Goal: Task Accomplishment & Management: Use online tool/utility

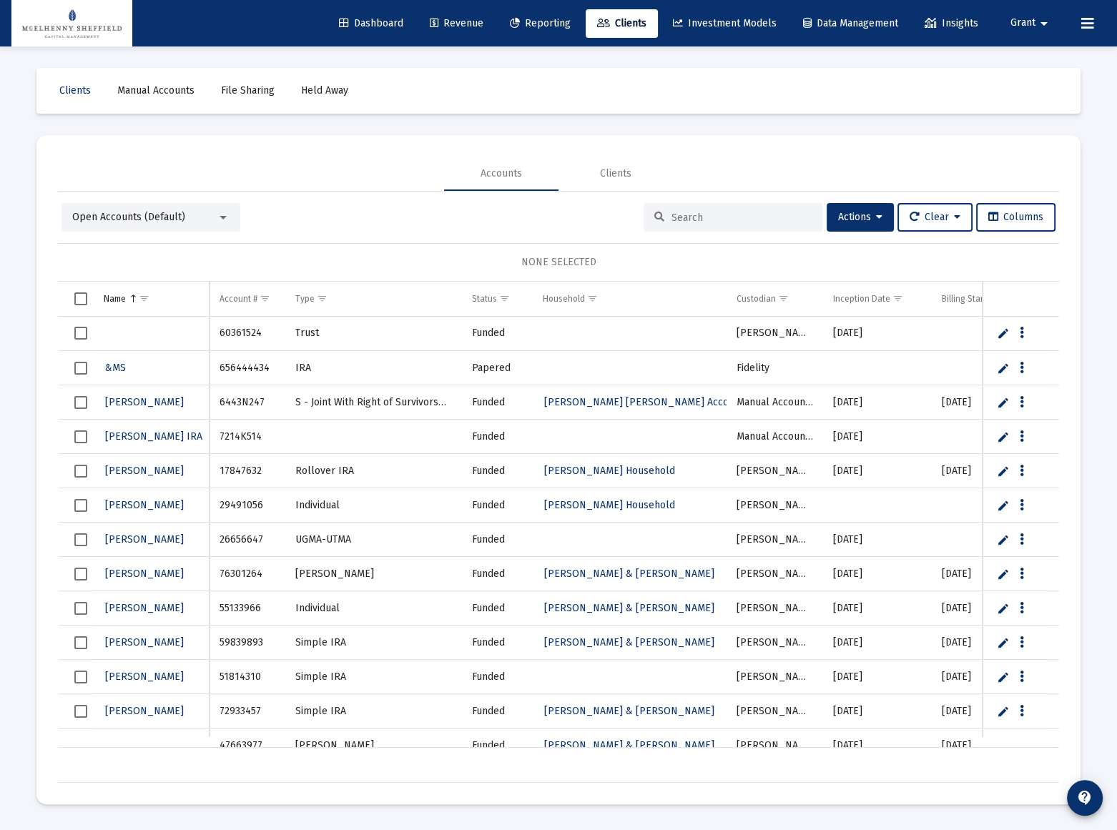
click at [366, 21] on span "Dashboard" at bounding box center [371, 23] width 64 height 12
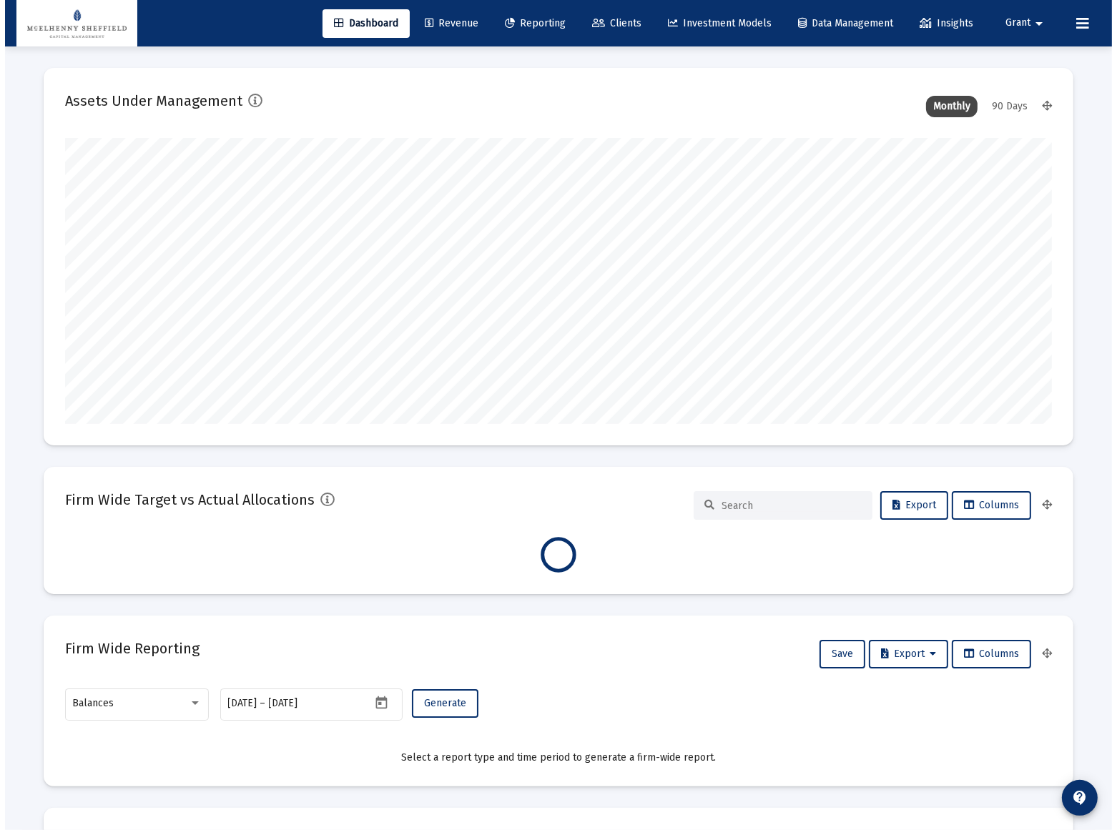
scroll to position [286, 531]
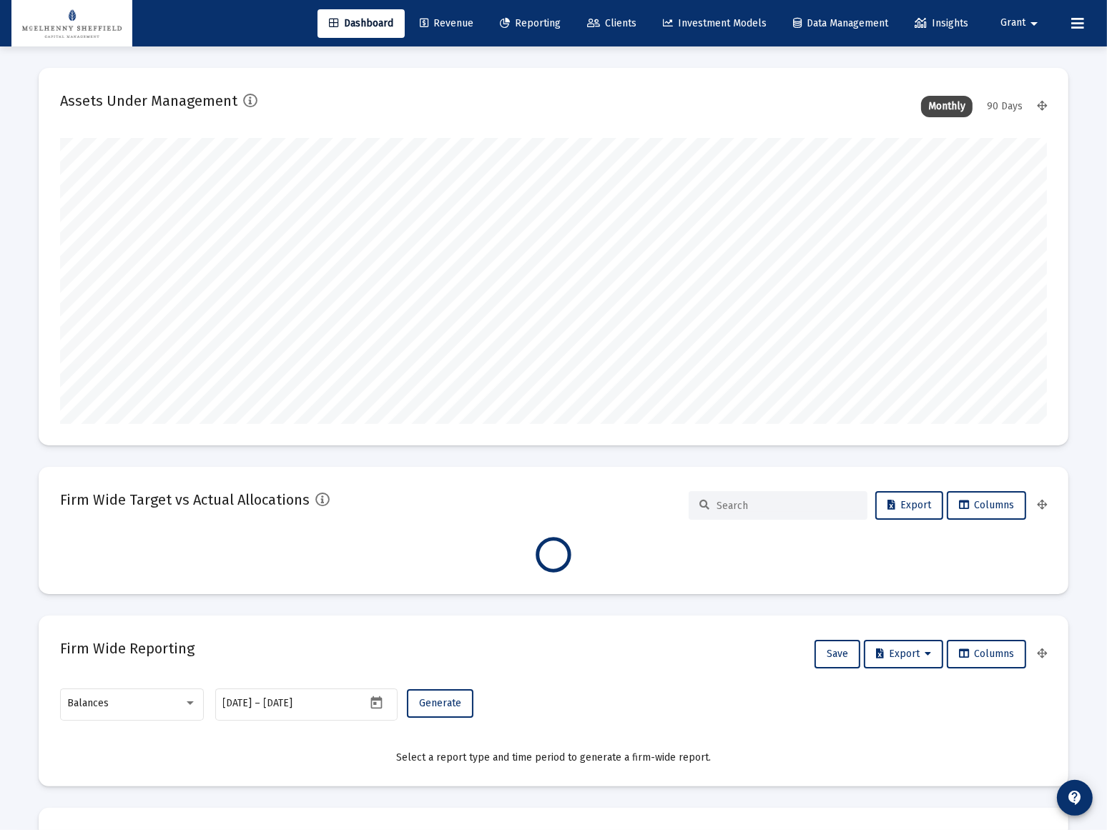
click at [517, 16] on link "Reporting" at bounding box center [530, 23] width 84 height 29
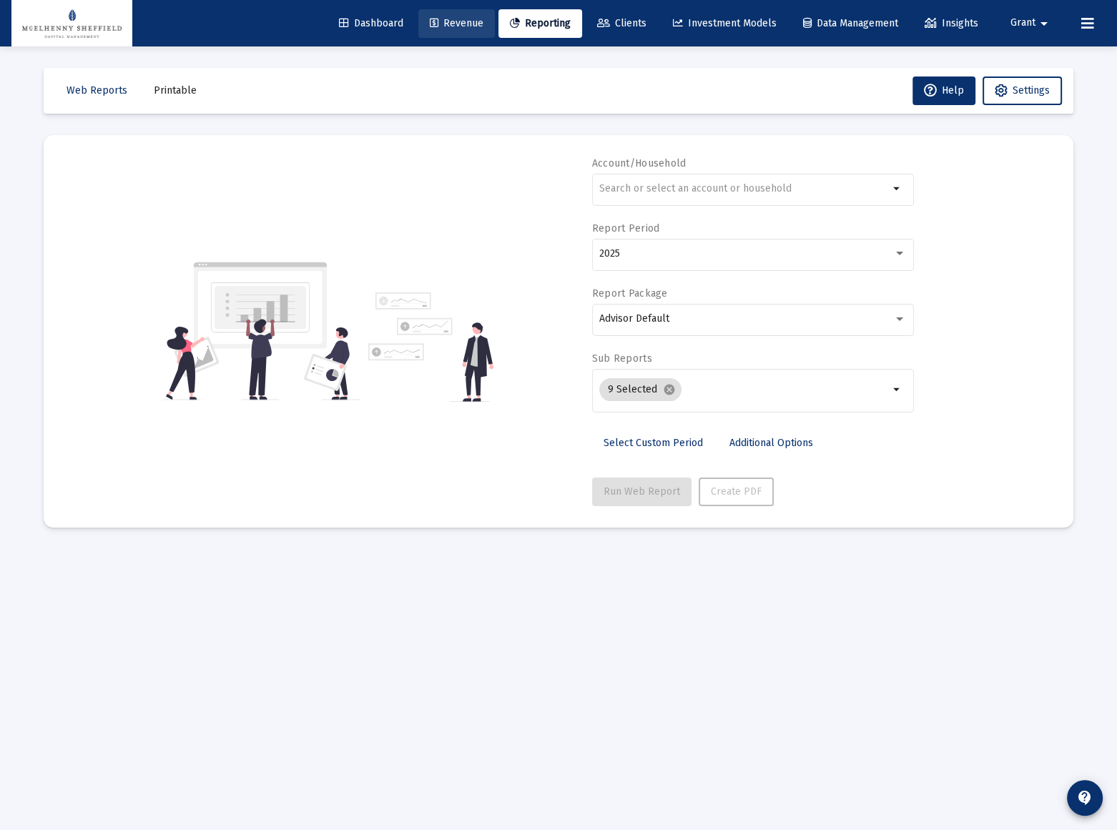
click at [443, 31] on link "Revenue" at bounding box center [456, 23] width 77 height 29
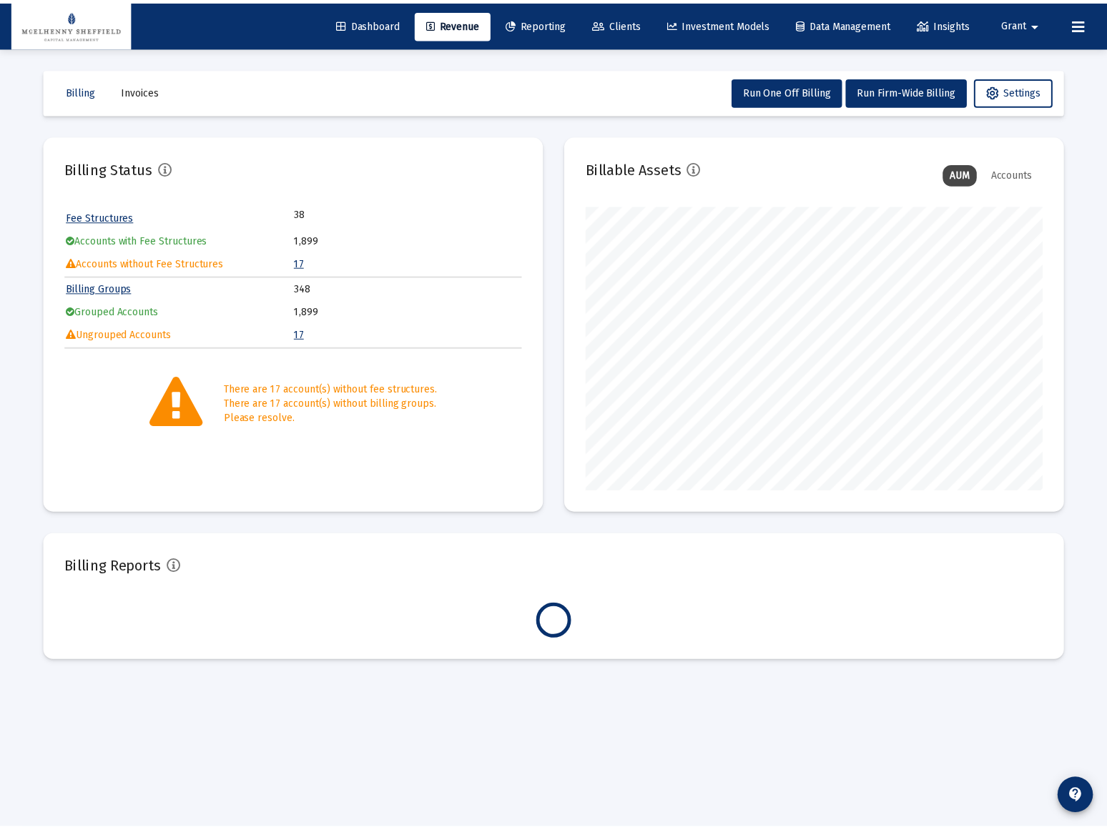
scroll to position [286, 461]
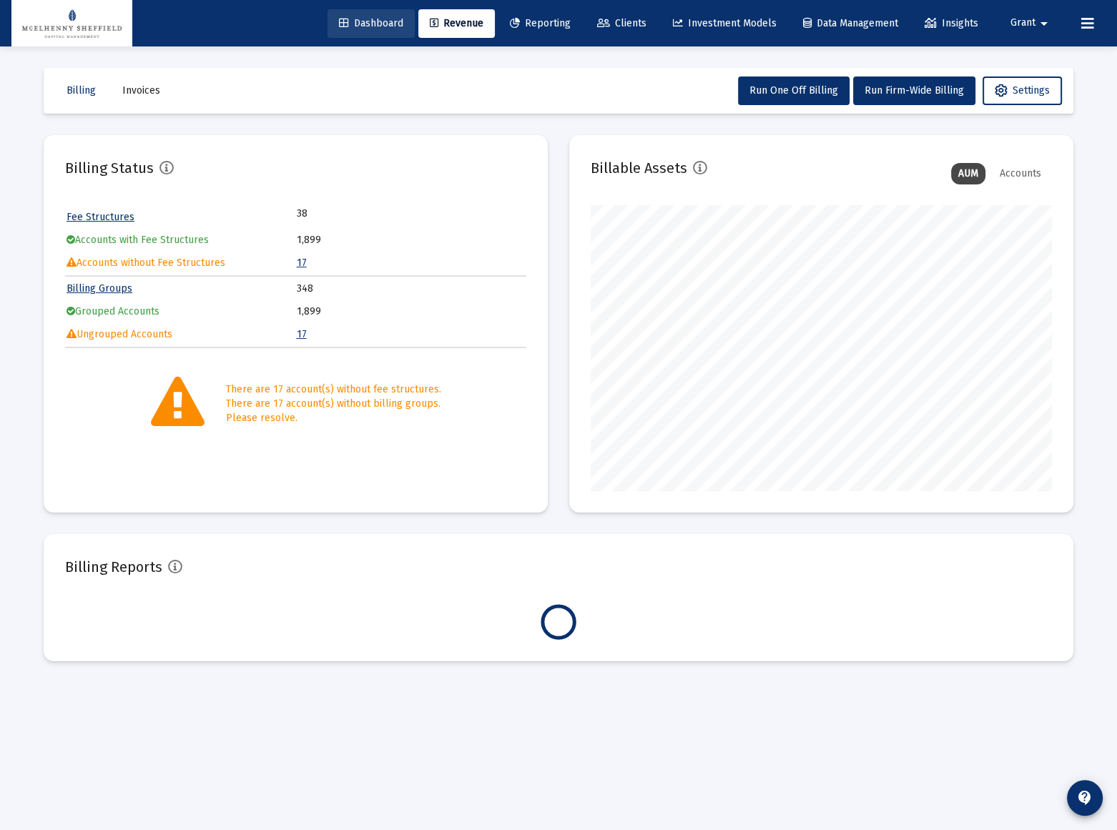
click at [353, 24] on span "Dashboard" at bounding box center [371, 23] width 64 height 12
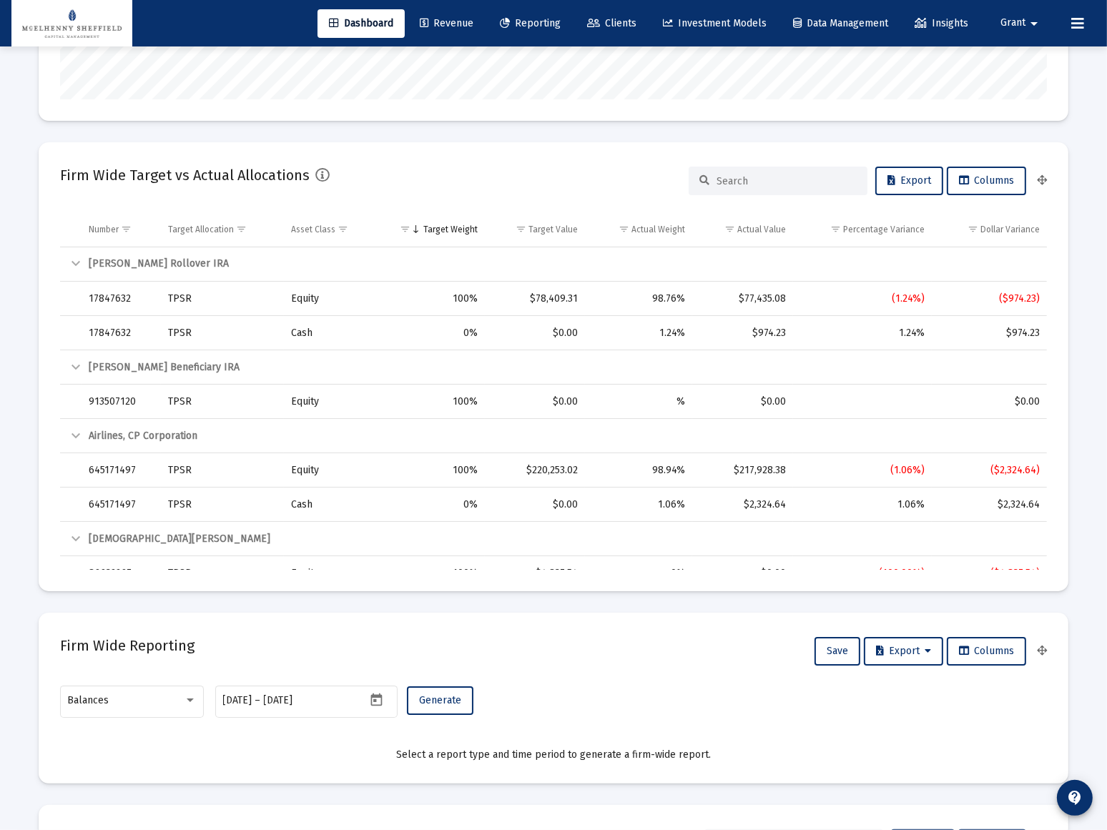
scroll to position [715, 0]
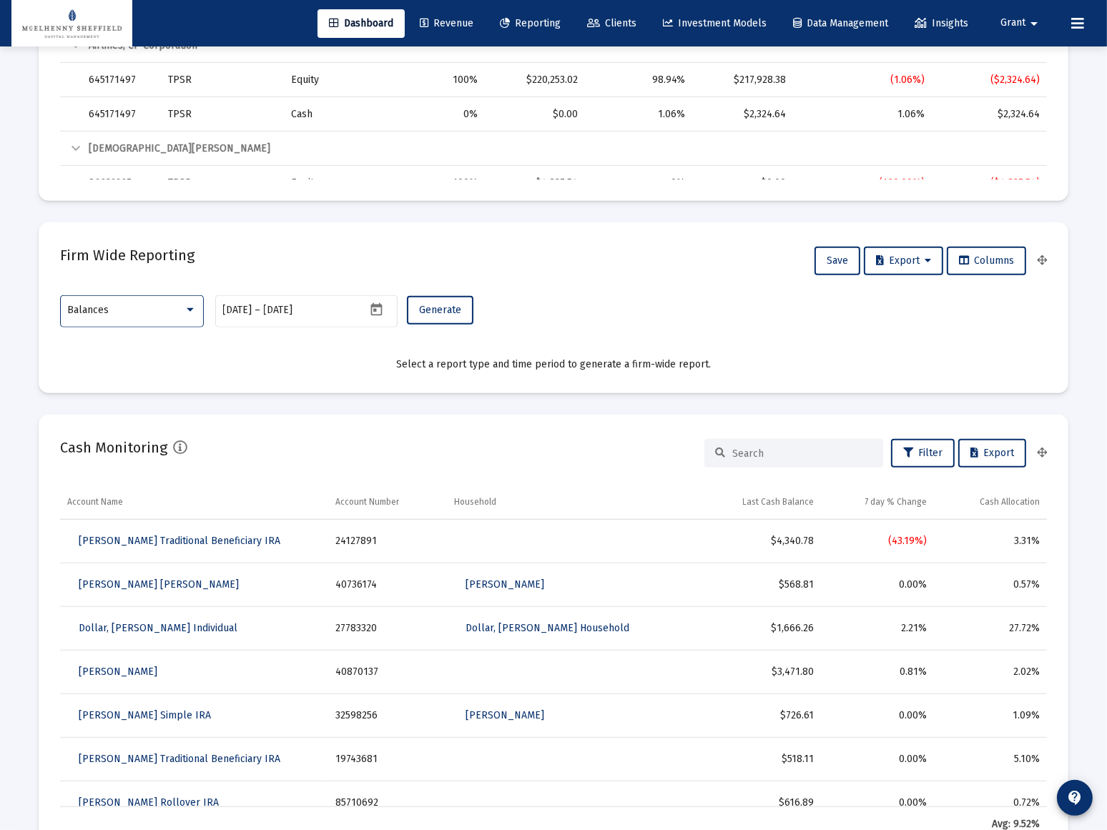
click at [192, 307] on div at bounding box center [190, 310] width 13 height 11
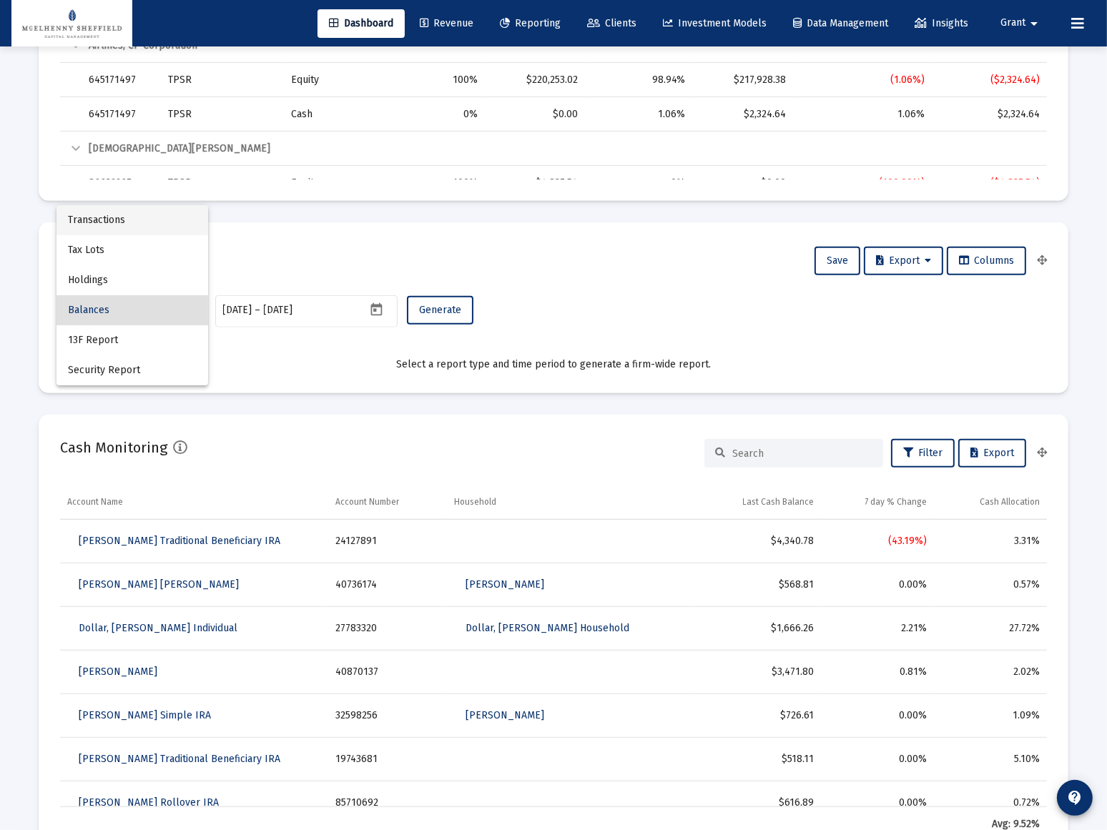
click at [89, 216] on span "Transactions" at bounding box center [132, 220] width 129 height 30
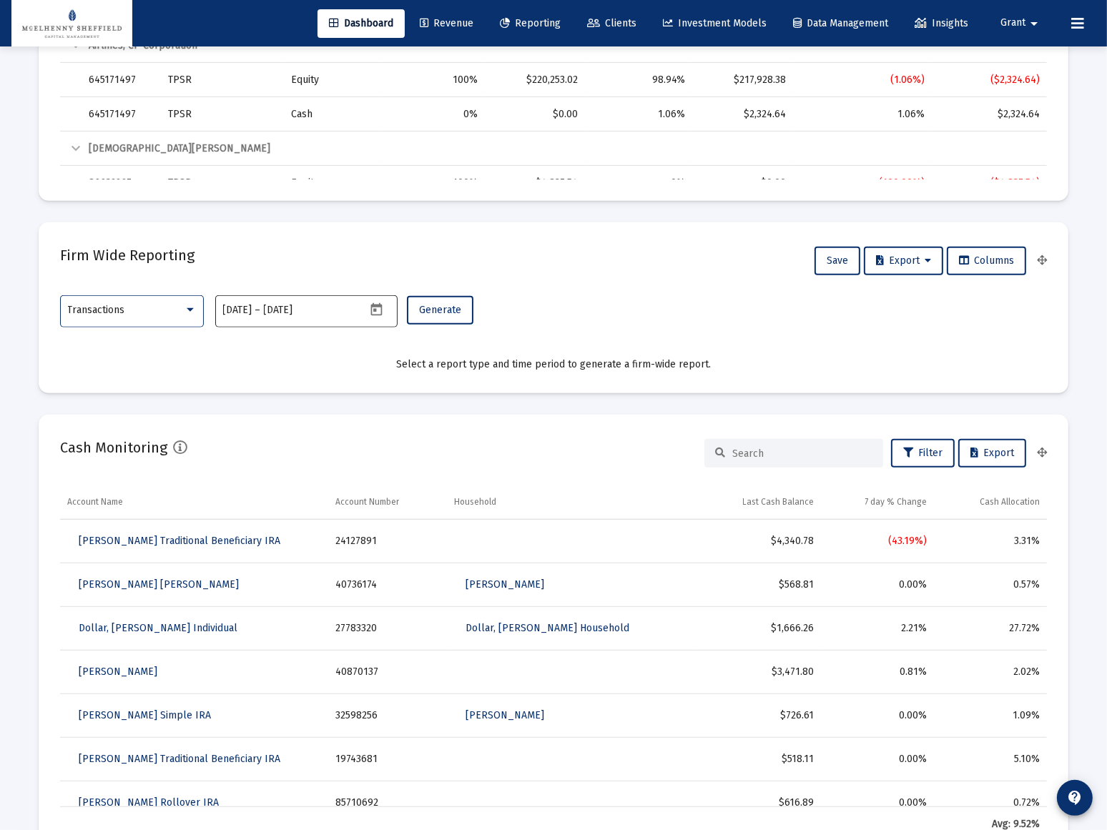
click at [380, 308] on icon "Open calendar" at bounding box center [376, 310] width 15 height 15
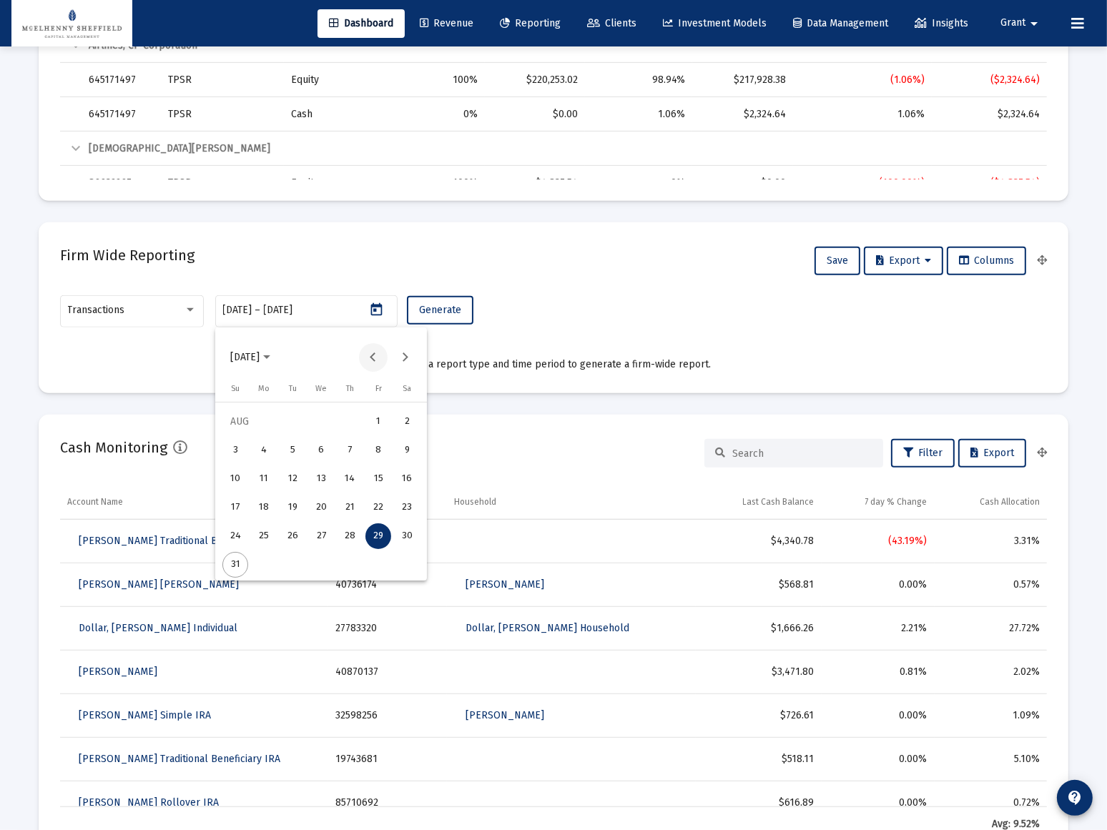
click at [371, 357] on button "Previous month" at bounding box center [373, 357] width 29 height 29
click at [366, 355] on button "Previous month" at bounding box center [373, 357] width 29 height 29
click at [406, 353] on button "Next month" at bounding box center [405, 357] width 29 height 29
click at [293, 449] on div "1" at bounding box center [293, 451] width 26 height 26
type input "[DATE]"
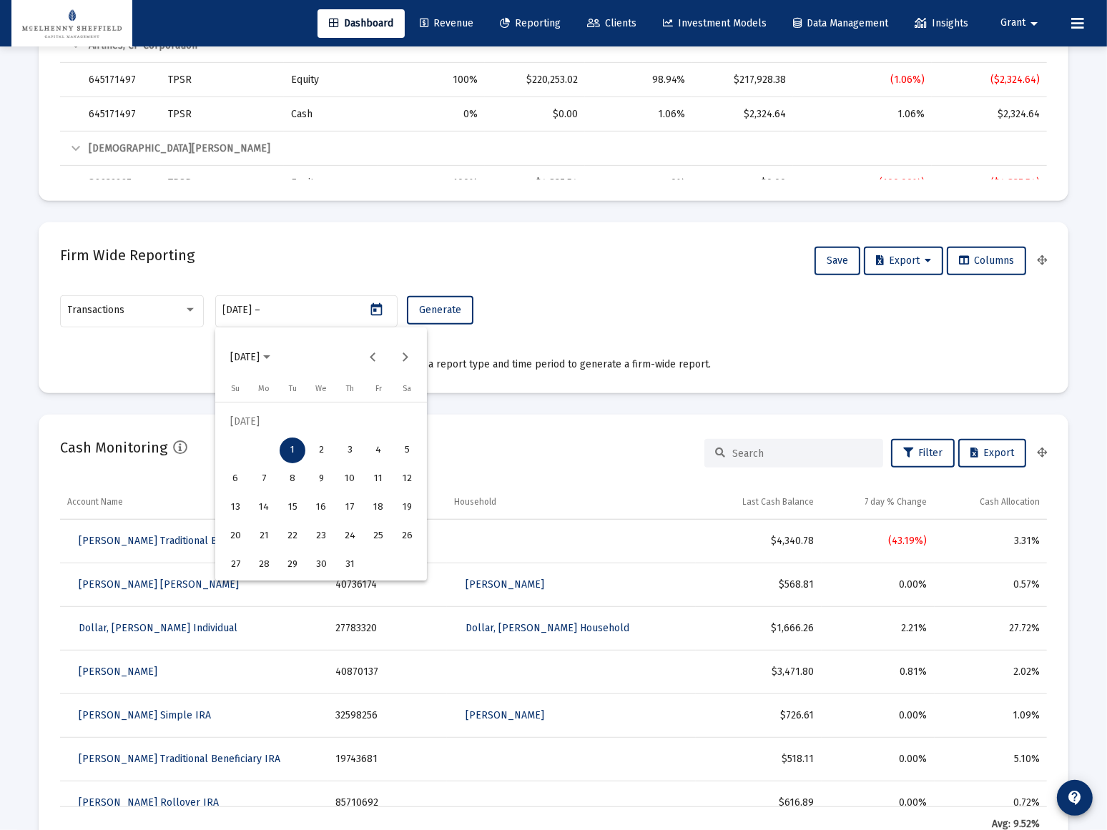
click at [313, 306] on div at bounding box center [553, 415] width 1107 height 830
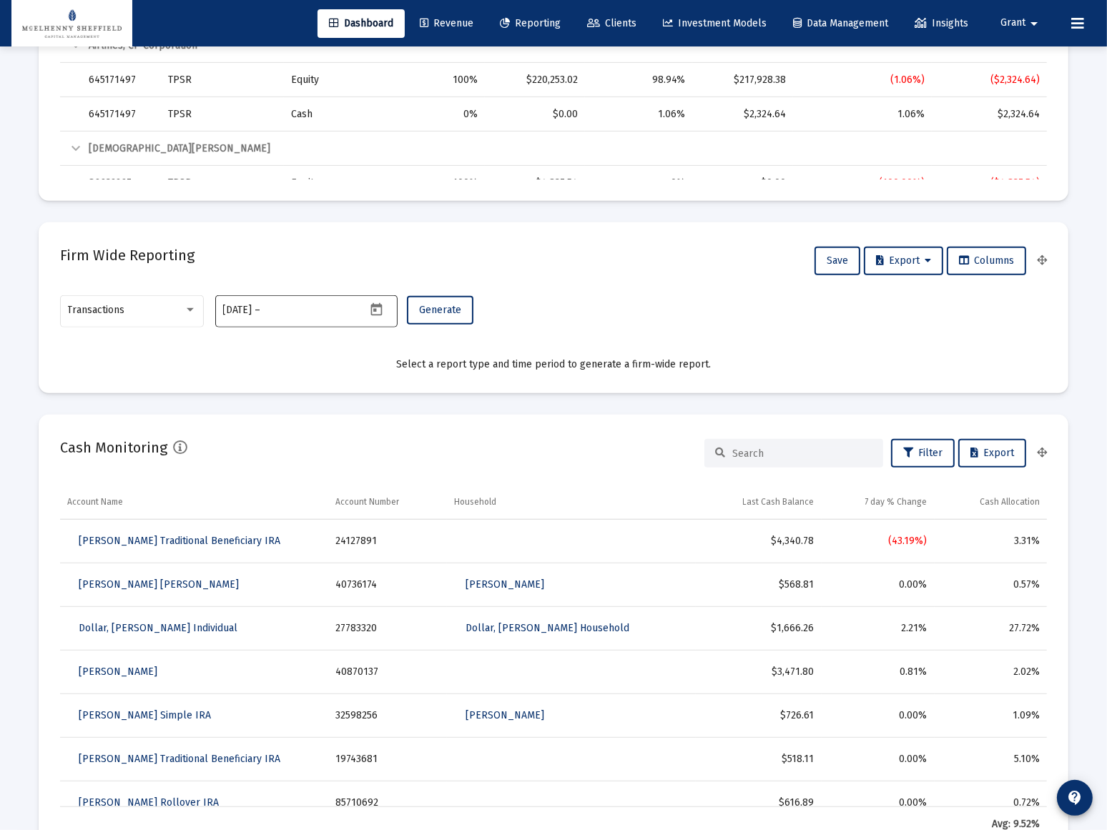
click at [305, 316] on div "[DATE] [DATE] –" at bounding box center [294, 310] width 143 height 35
drag, startPoint x: 305, startPoint y: 318, endPoint x: 338, endPoint y: 315, distance: 32.3
click at [307, 318] on div "[DATE] [DATE] –" at bounding box center [294, 310] width 143 height 35
click at [375, 310] on icon "Open calendar" at bounding box center [375, 309] width 11 height 13
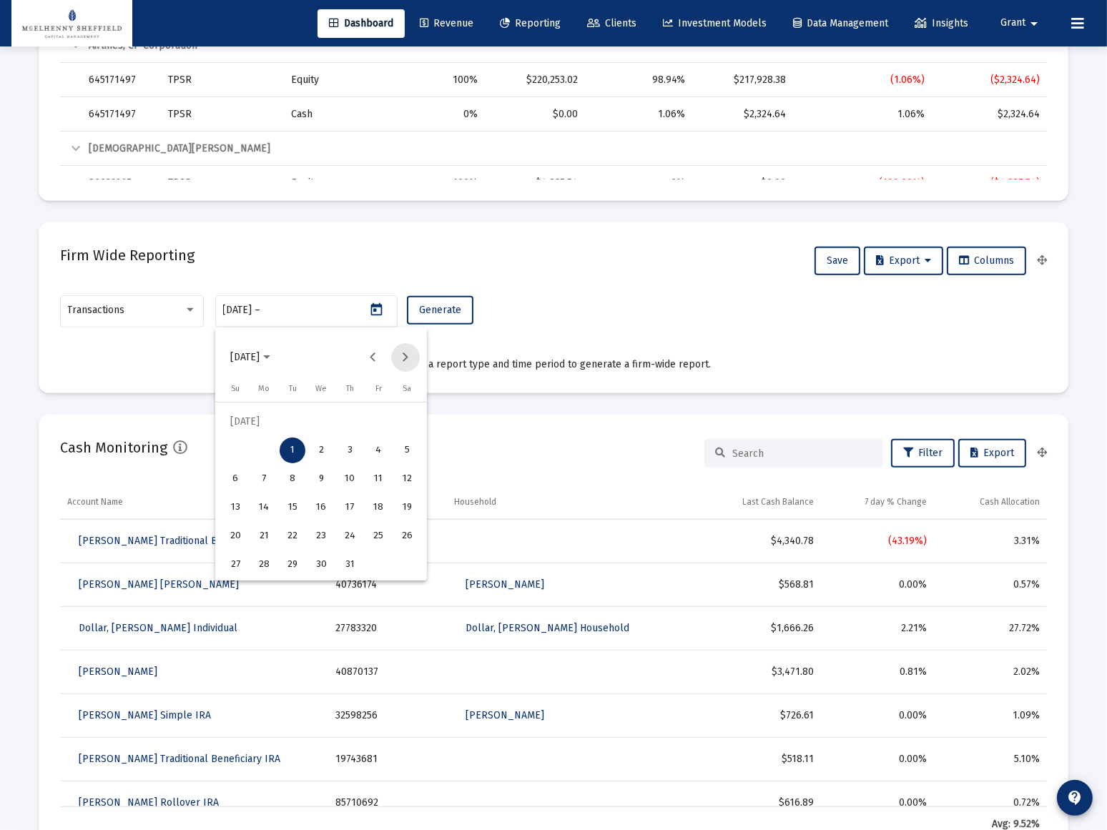
click at [408, 360] on button "Next month" at bounding box center [405, 357] width 29 height 29
click at [229, 565] on div "31" at bounding box center [235, 565] width 26 height 26
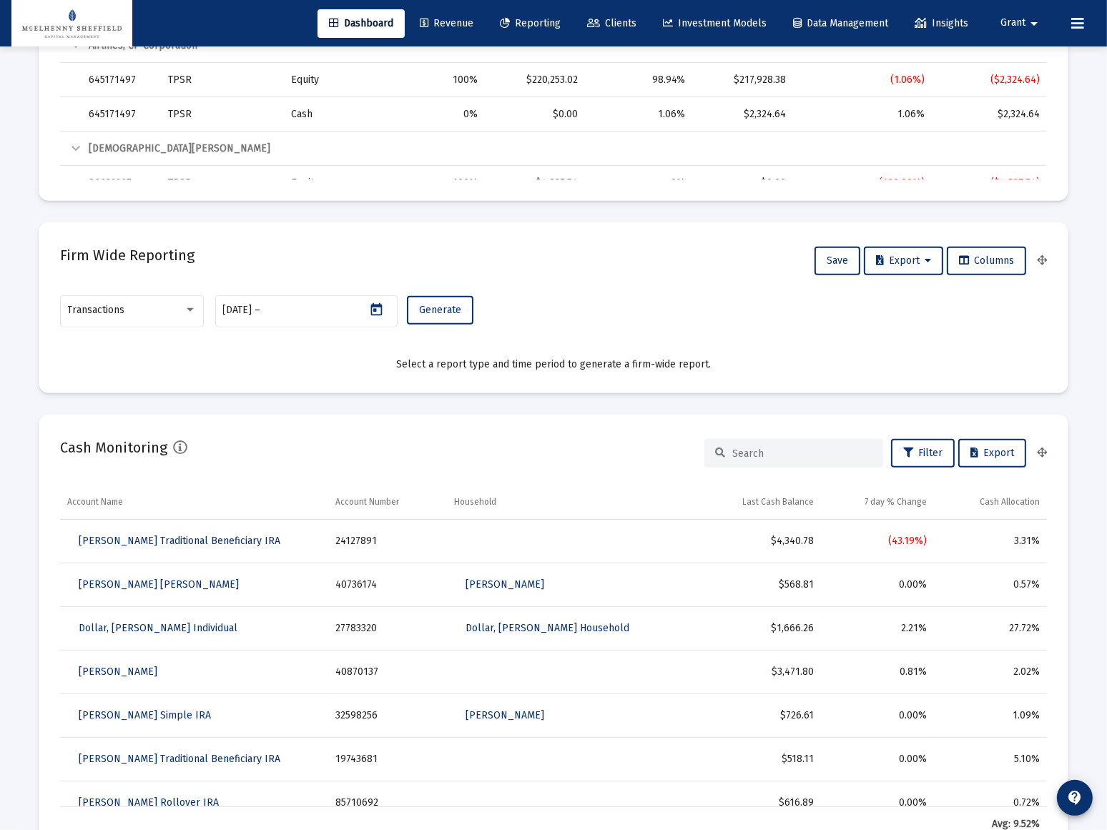
type input "[DATE]"
click at [440, 310] on span "Generate" at bounding box center [440, 310] width 42 height 12
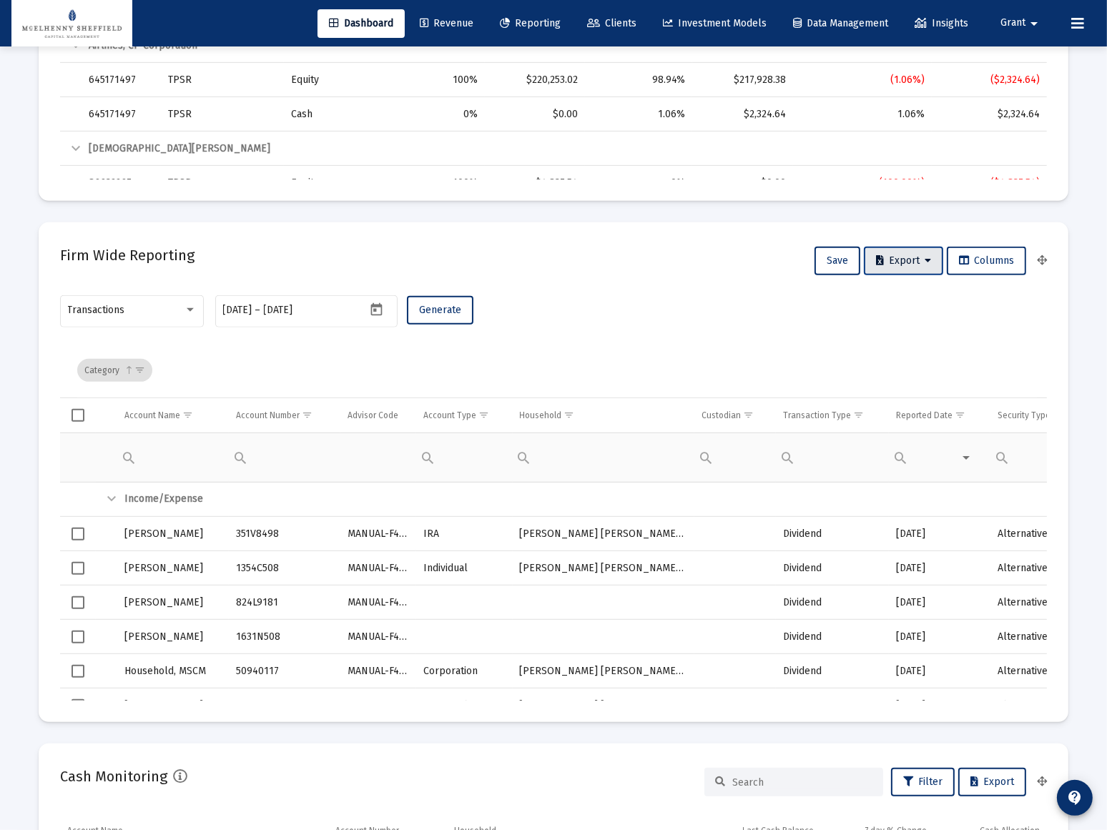
click at [928, 260] on icon at bounding box center [928, 261] width 6 height 10
click at [912, 299] on button "Export All Rows" at bounding box center [907, 298] width 97 height 34
